Goal: Find specific page/section: Find specific page/section

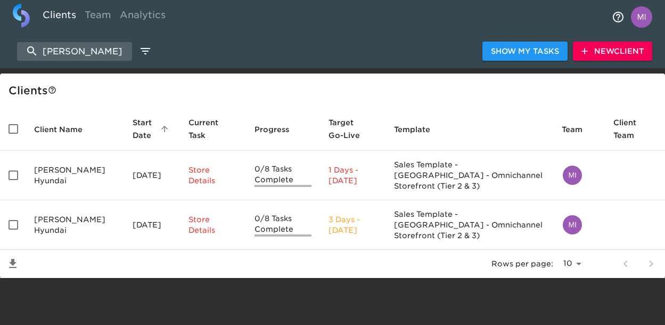
select select "10"
click at [63, 53] on input "[PERSON_NAME]" at bounding box center [74, 51] width 115 height 19
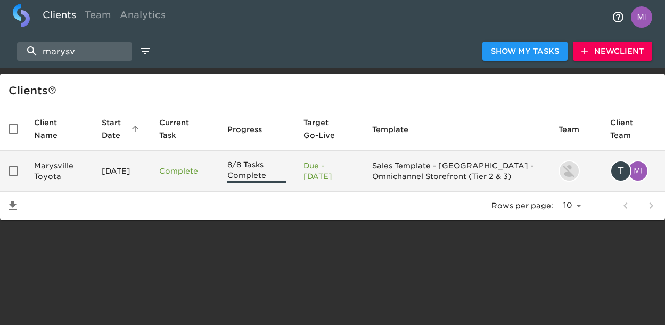
type input "marysv"
click at [44, 173] on td "Marysville Toyota" at bounding box center [60, 171] width 68 height 41
click at [44, 173] on html "Clients Team Analytics marysv Show My Tasks New Client Client s Client Name Sta…" at bounding box center [329, 127] width 659 height 254
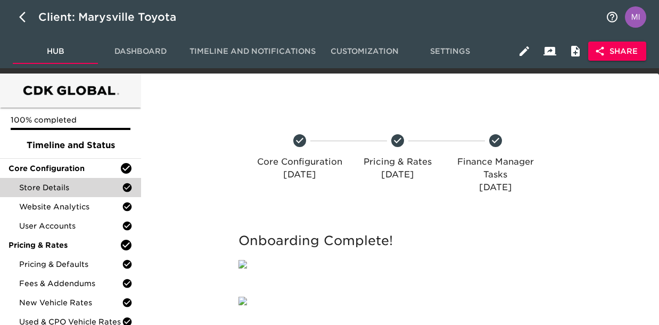
click at [47, 191] on span "Store Details" at bounding box center [70, 187] width 103 height 11
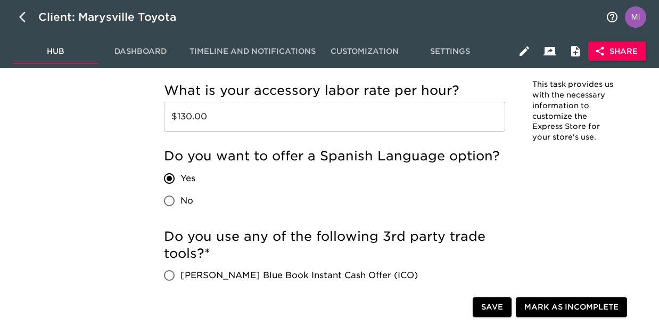
scroll to position [2120, 0]
